Goal: Register for event/course

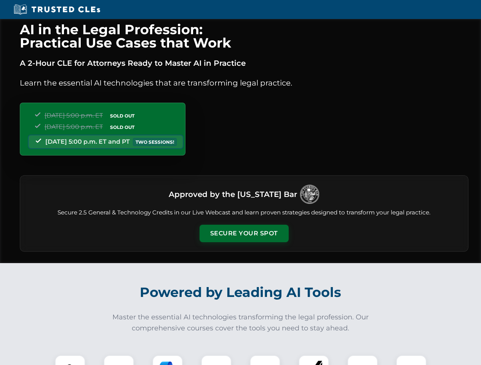
click at [243, 234] on button "Secure Your Spot" at bounding box center [243, 234] width 89 height 18
click at [70, 360] on img at bounding box center [70, 371] width 22 height 22
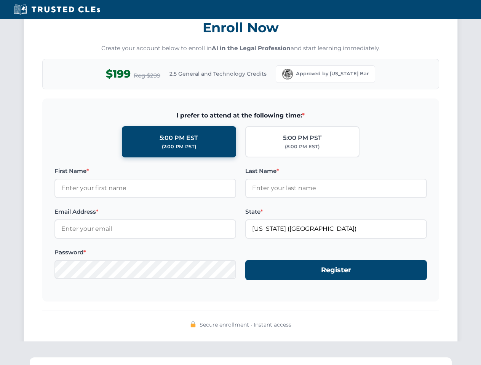
scroll to position [747, 0]
